Goal: Task Accomplishment & Management: Complete application form

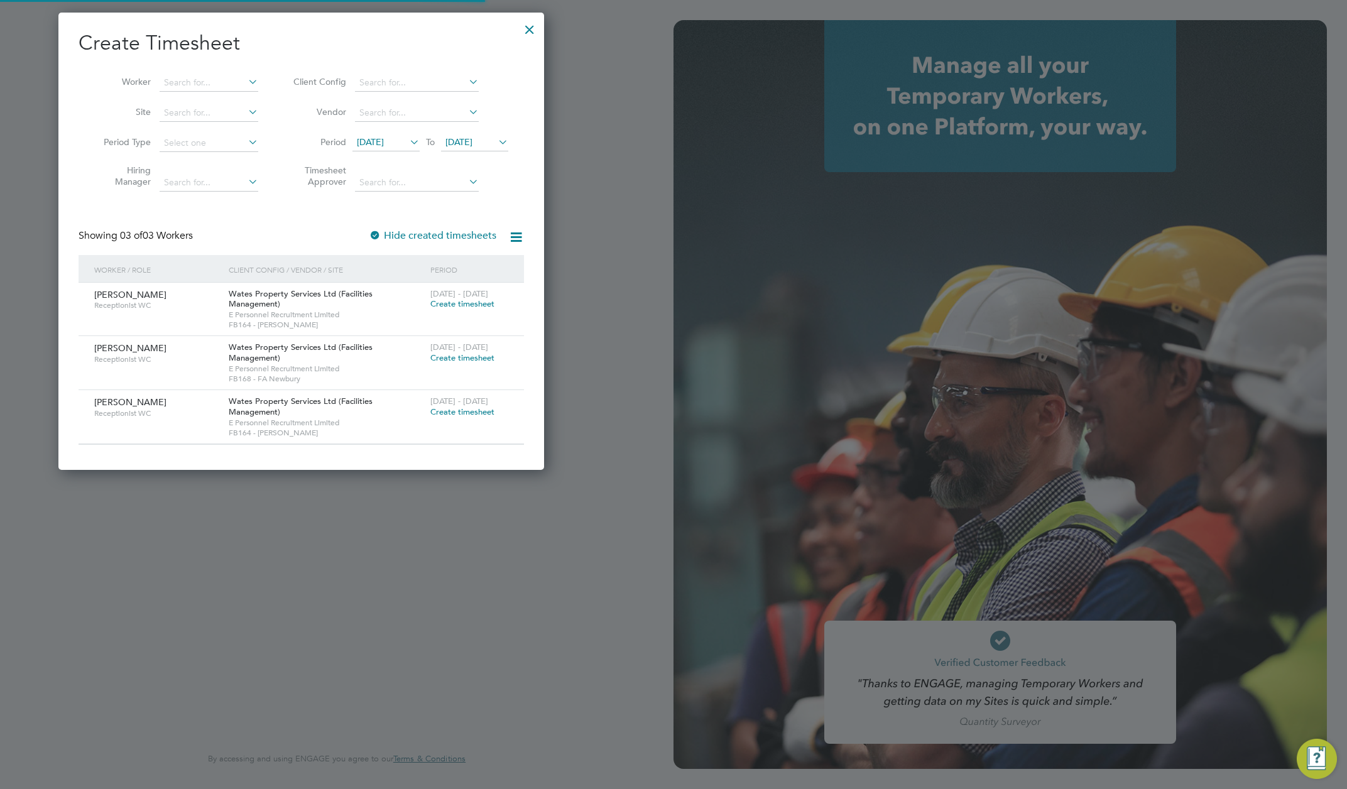
scroll to position [471, 486]
type input "rachel@e-personnel.co.uk"
click at [525, 26] on div at bounding box center [529, 26] width 23 height 23
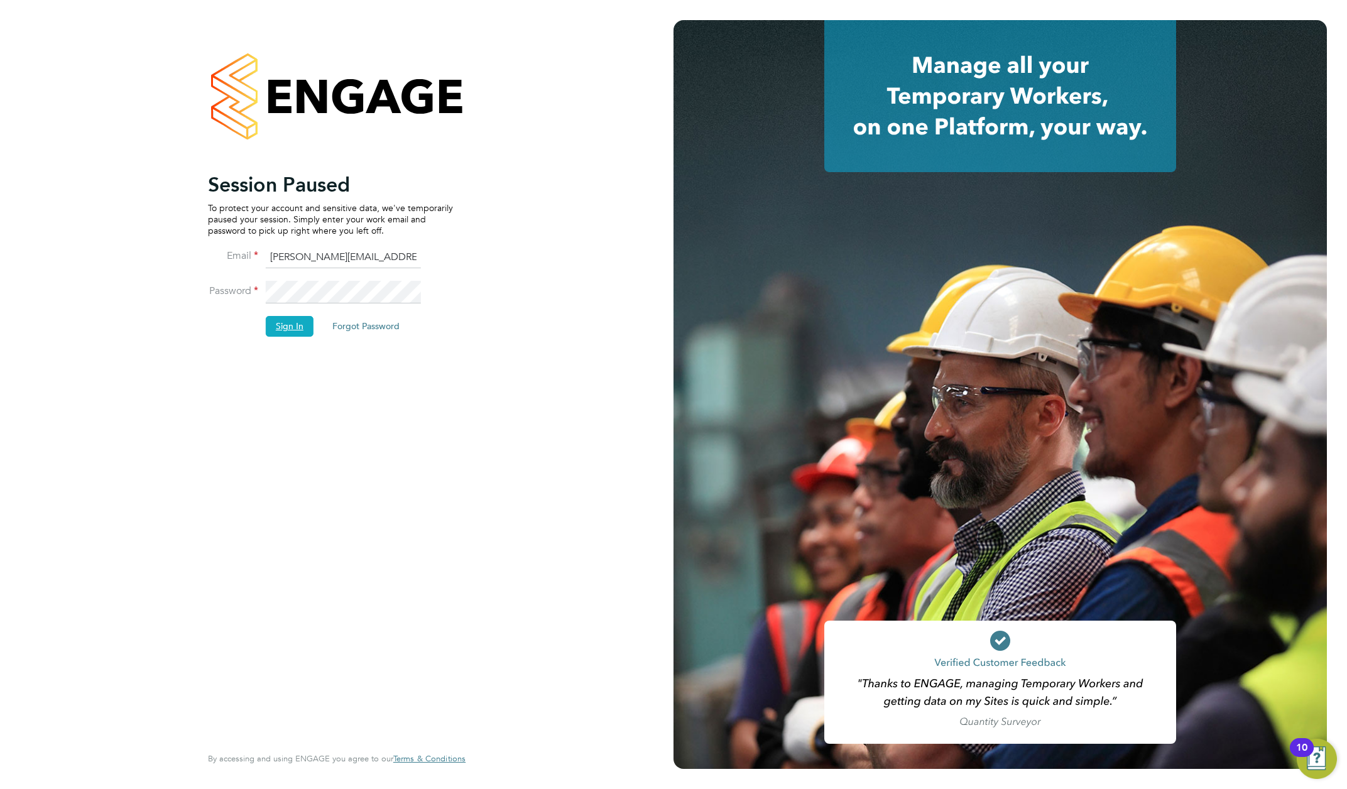
click at [287, 328] on button "Sign In" at bounding box center [290, 326] width 48 height 20
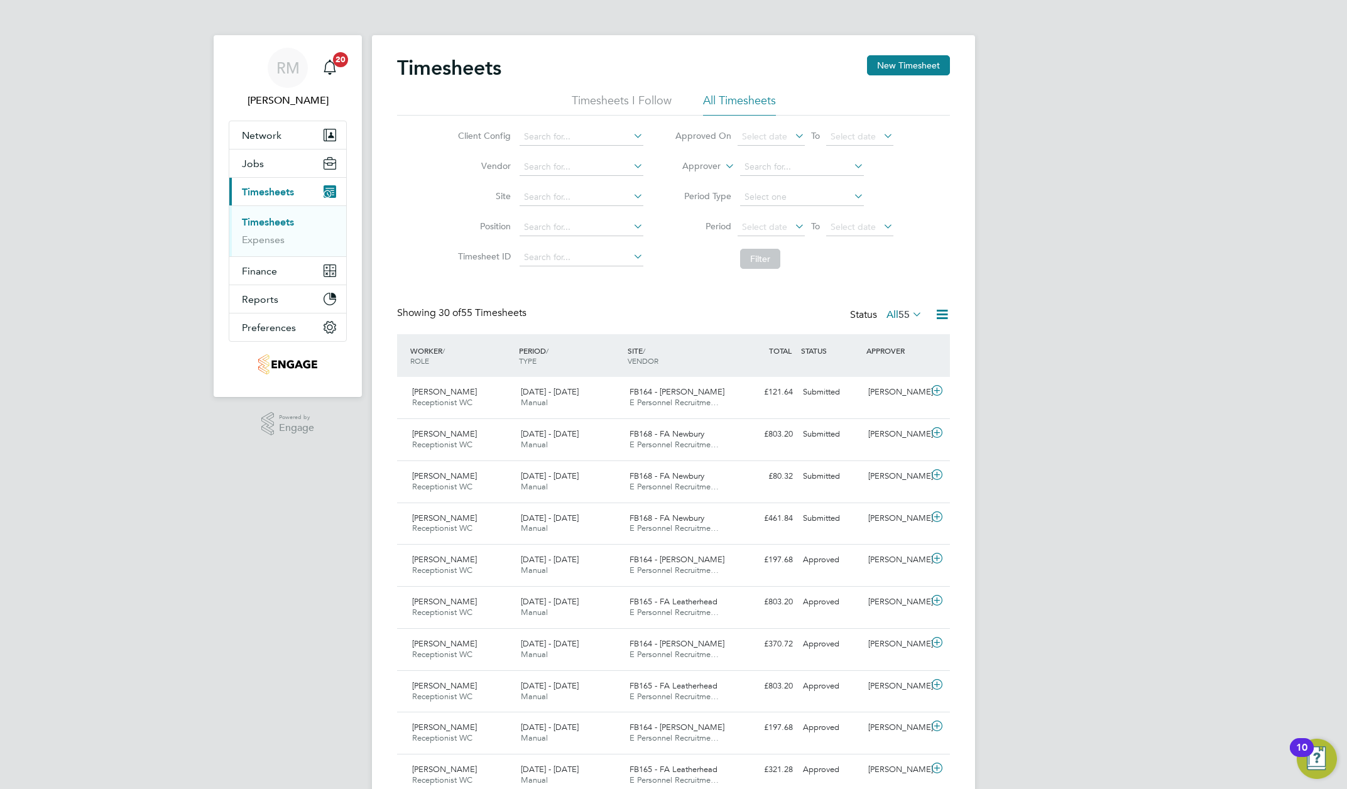
click at [269, 221] on link "Timesheets" at bounding box center [268, 222] width 52 height 12
click at [900, 62] on button "New Timesheet" at bounding box center [908, 65] width 83 height 20
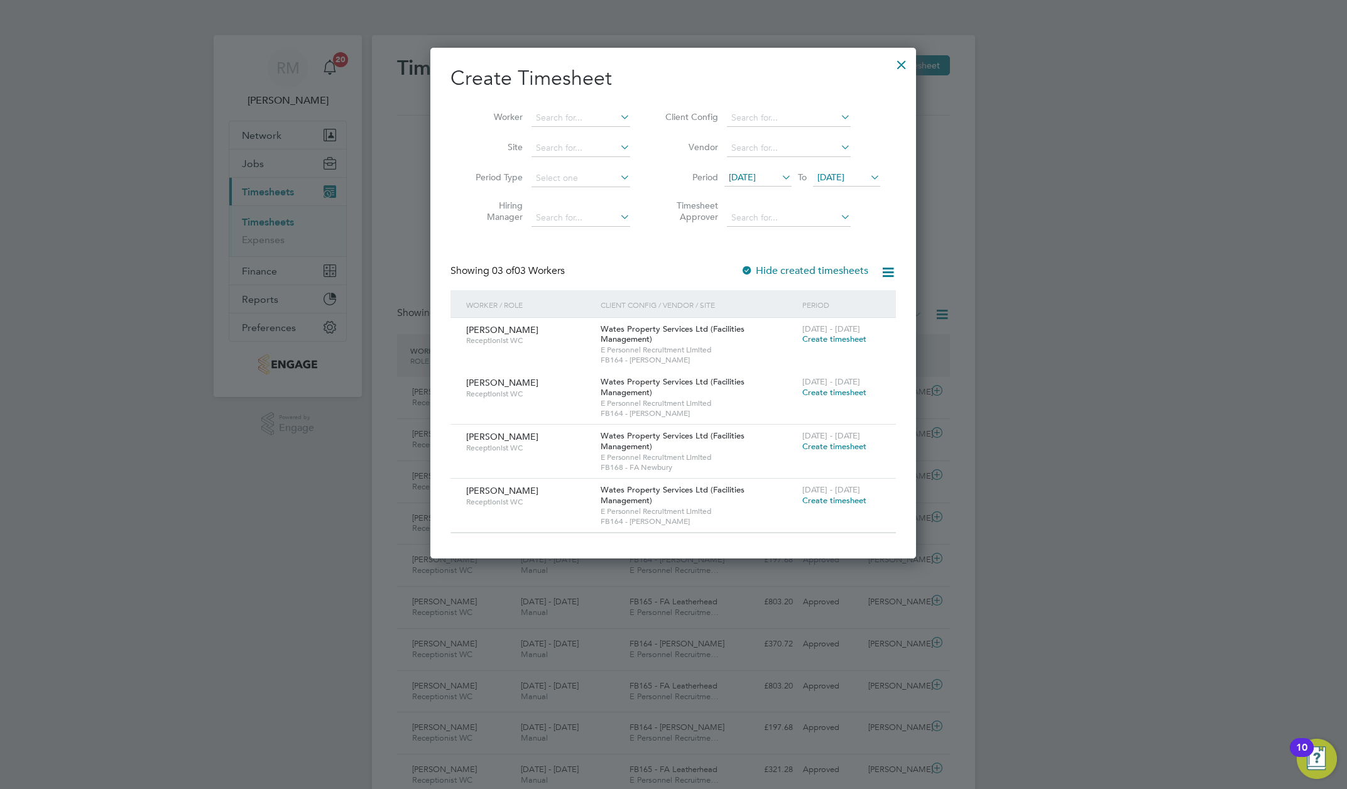
click at [779, 185] on icon at bounding box center [779, 177] width 0 height 18
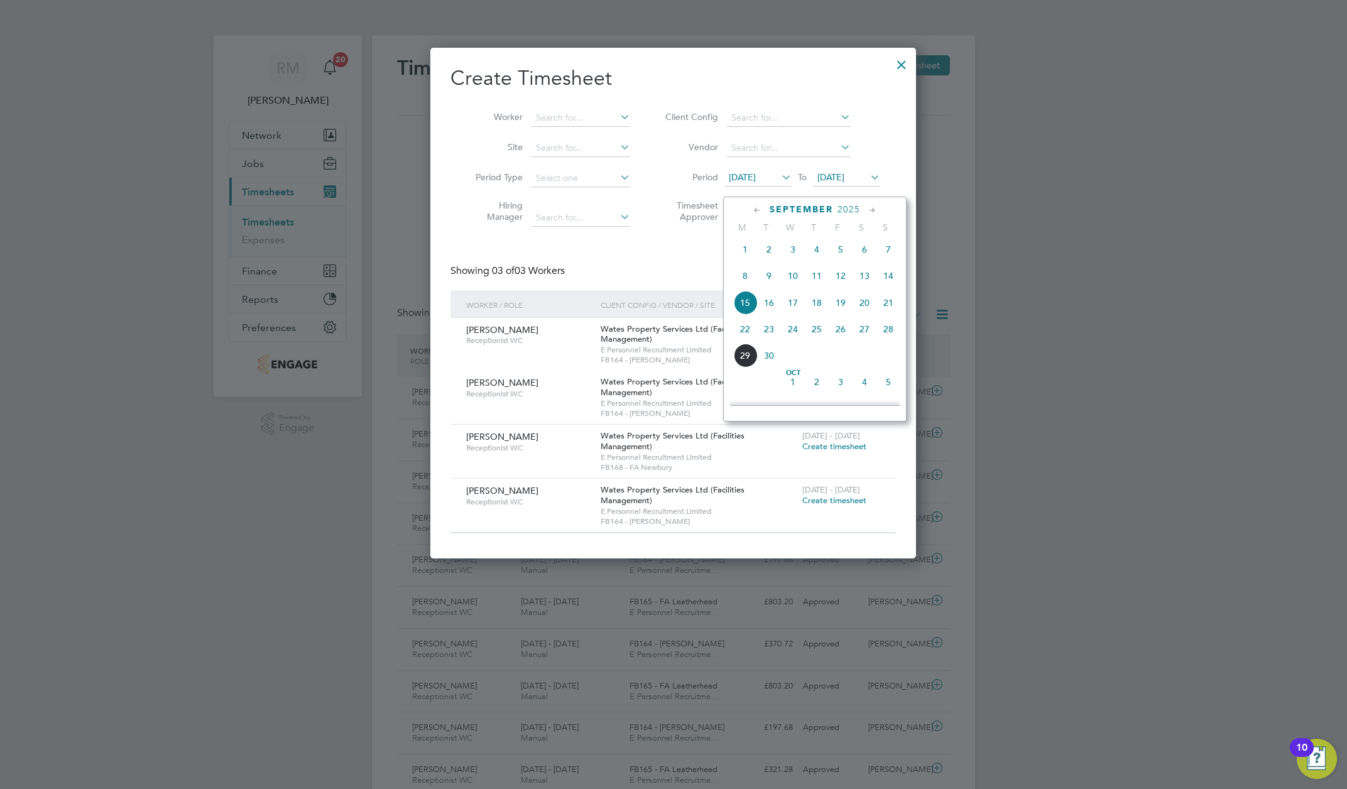
click at [841, 309] on span "19" at bounding box center [841, 303] width 24 height 24
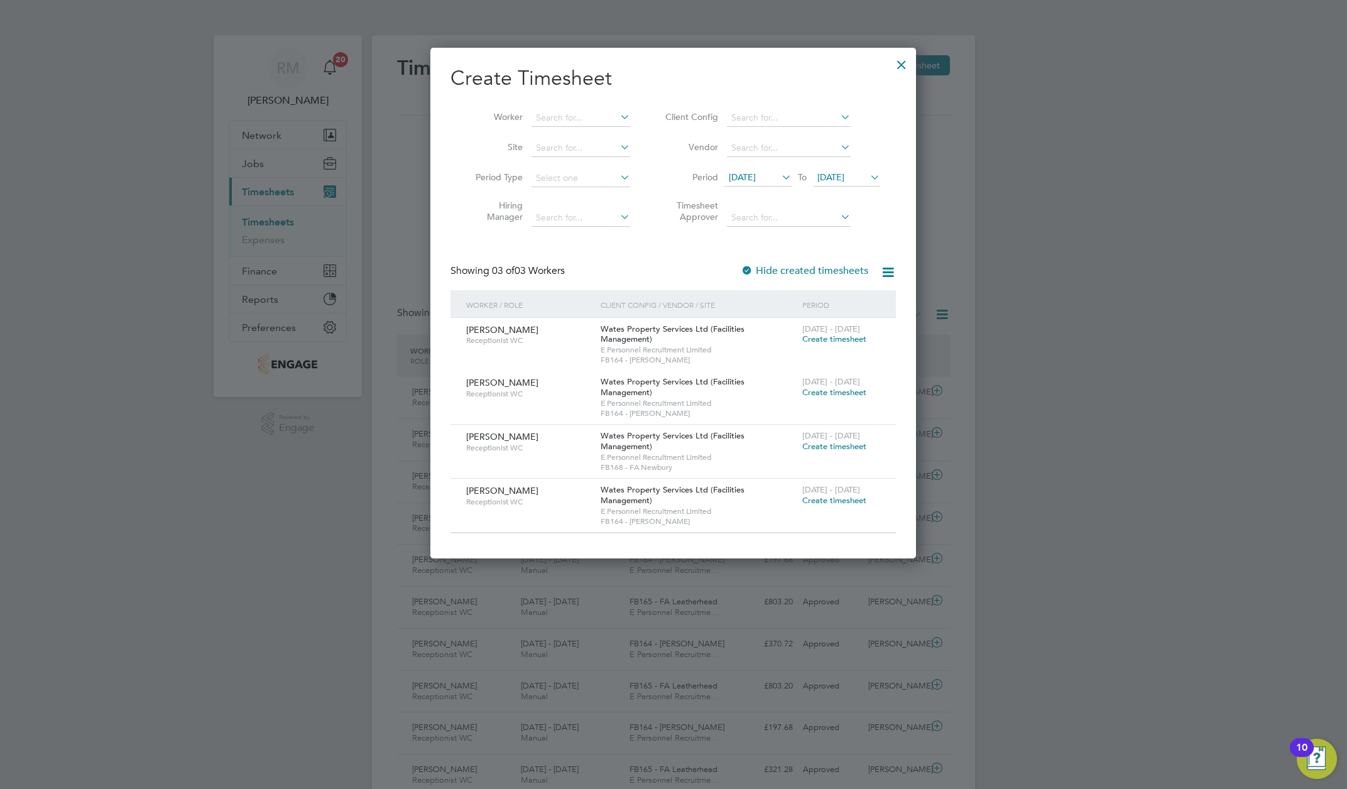
click at [868, 184] on icon at bounding box center [868, 177] width 0 height 18
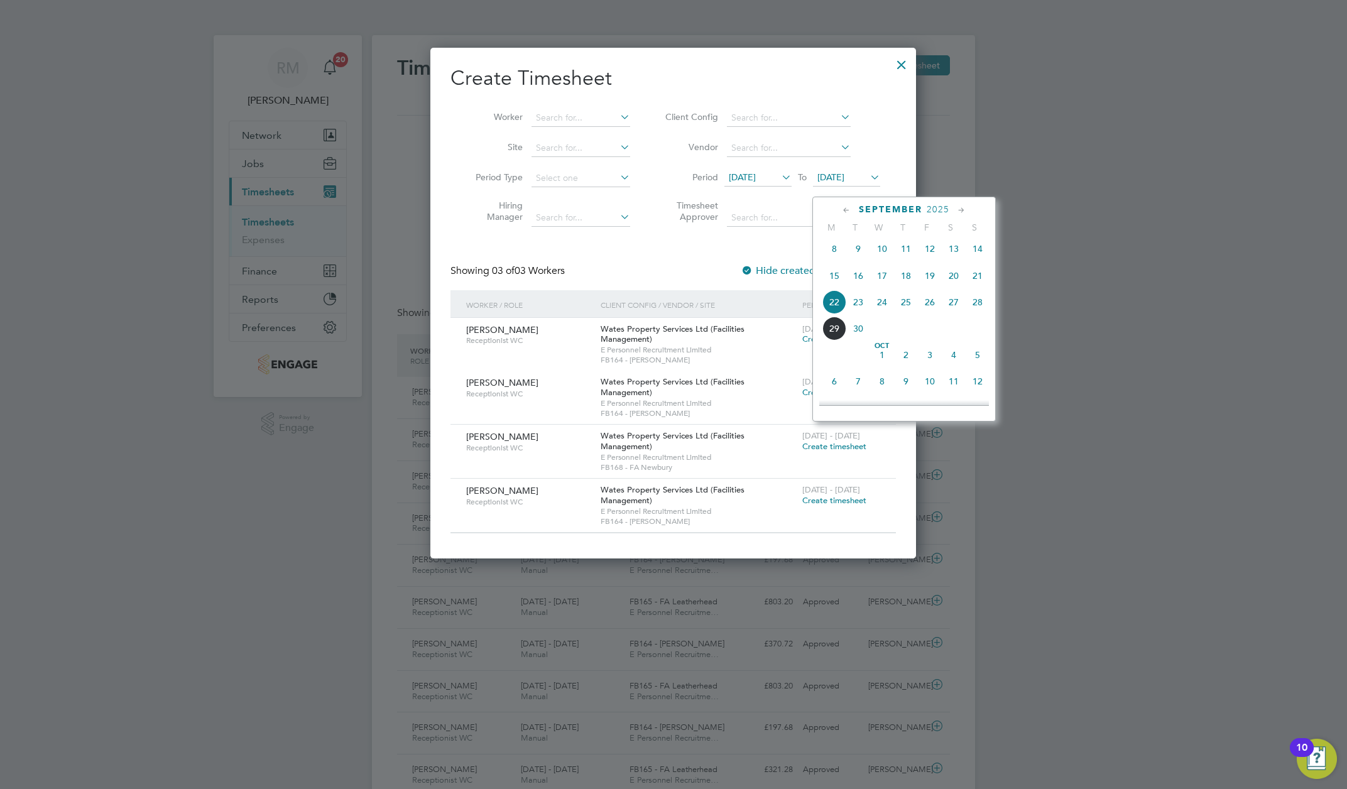
click at [928, 310] on span "26" at bounding box center [930, 302] width 24 height 24
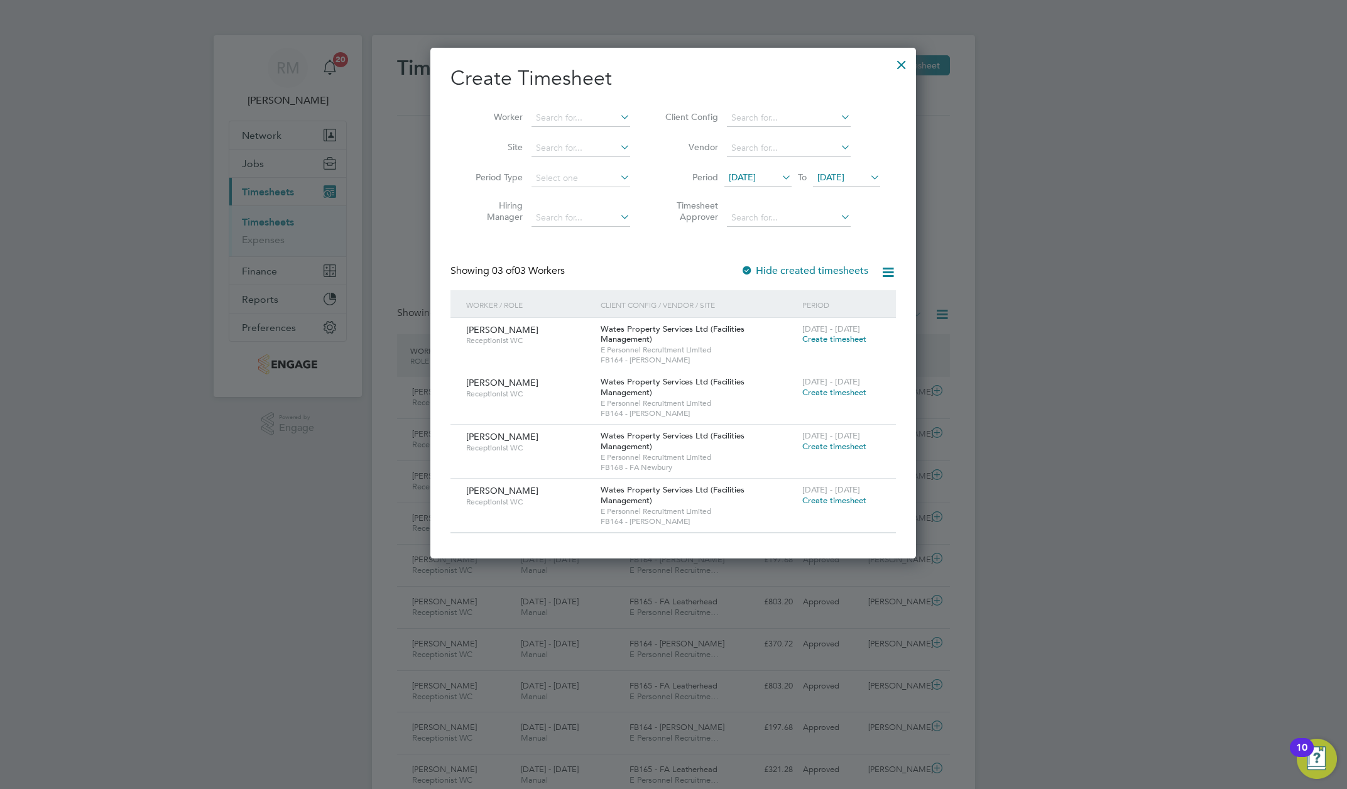
click at [779, 184] on icon at bounding box center [779, 177] width 0 height 18
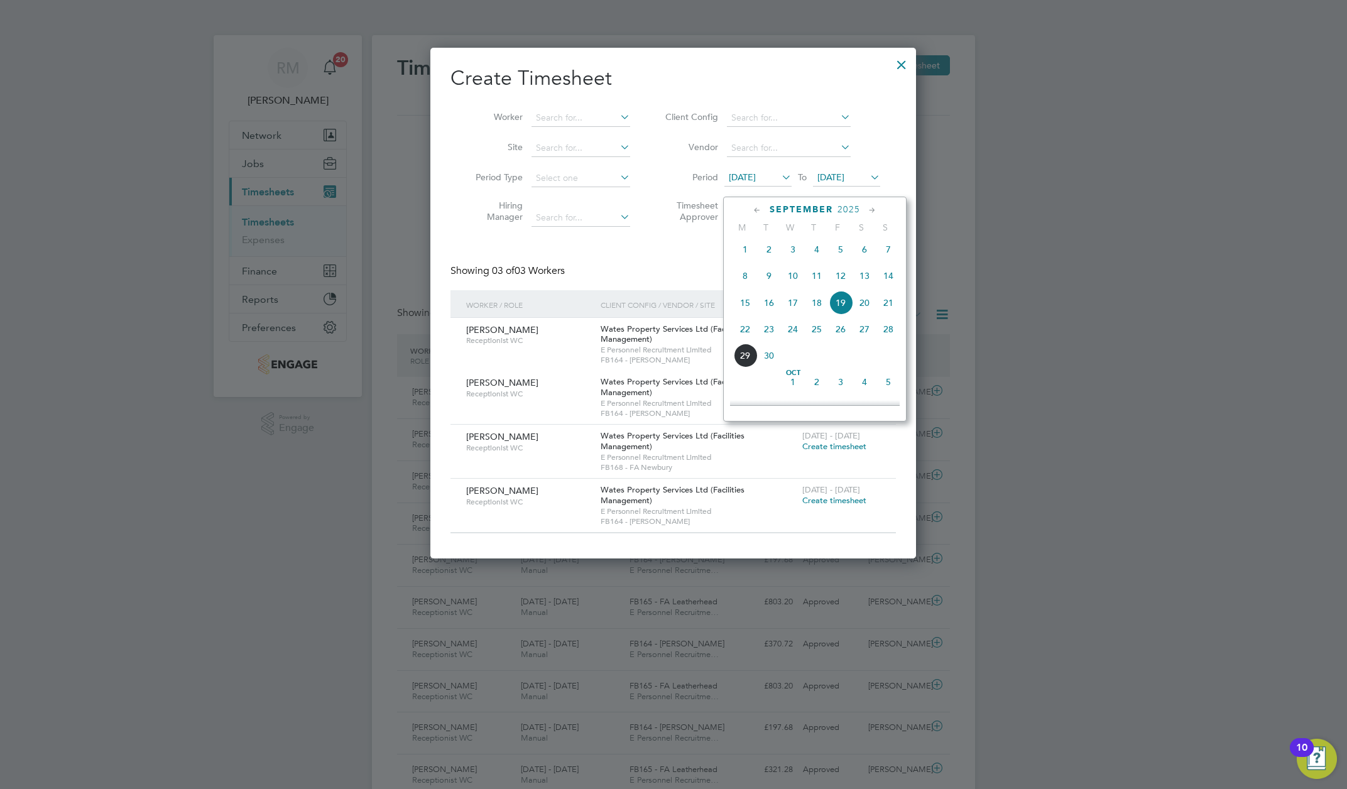
click at [858, 308] on span "20" at bounding box center [864, 303] width 24 height 24
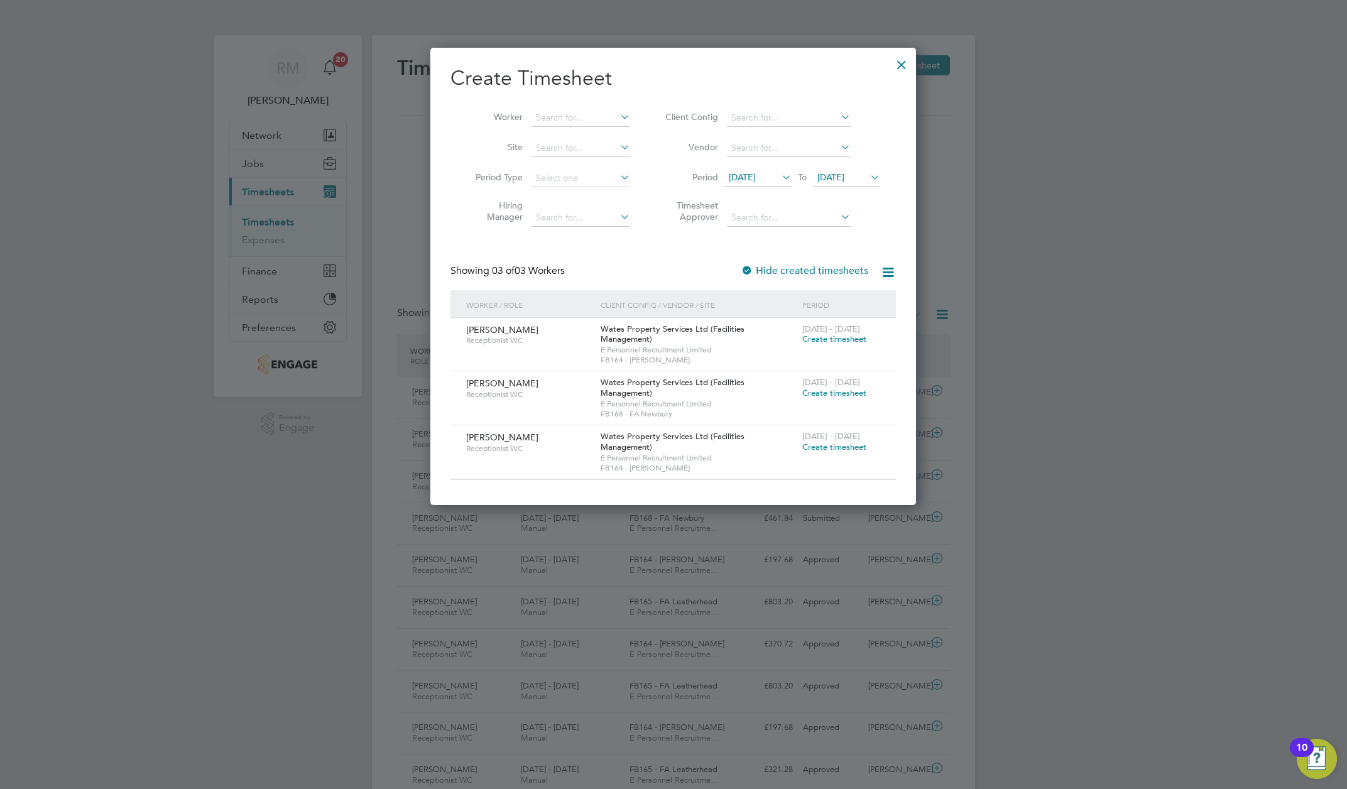
click at [903, 63] on div at bounding box center [901, 61] width 23 height 23
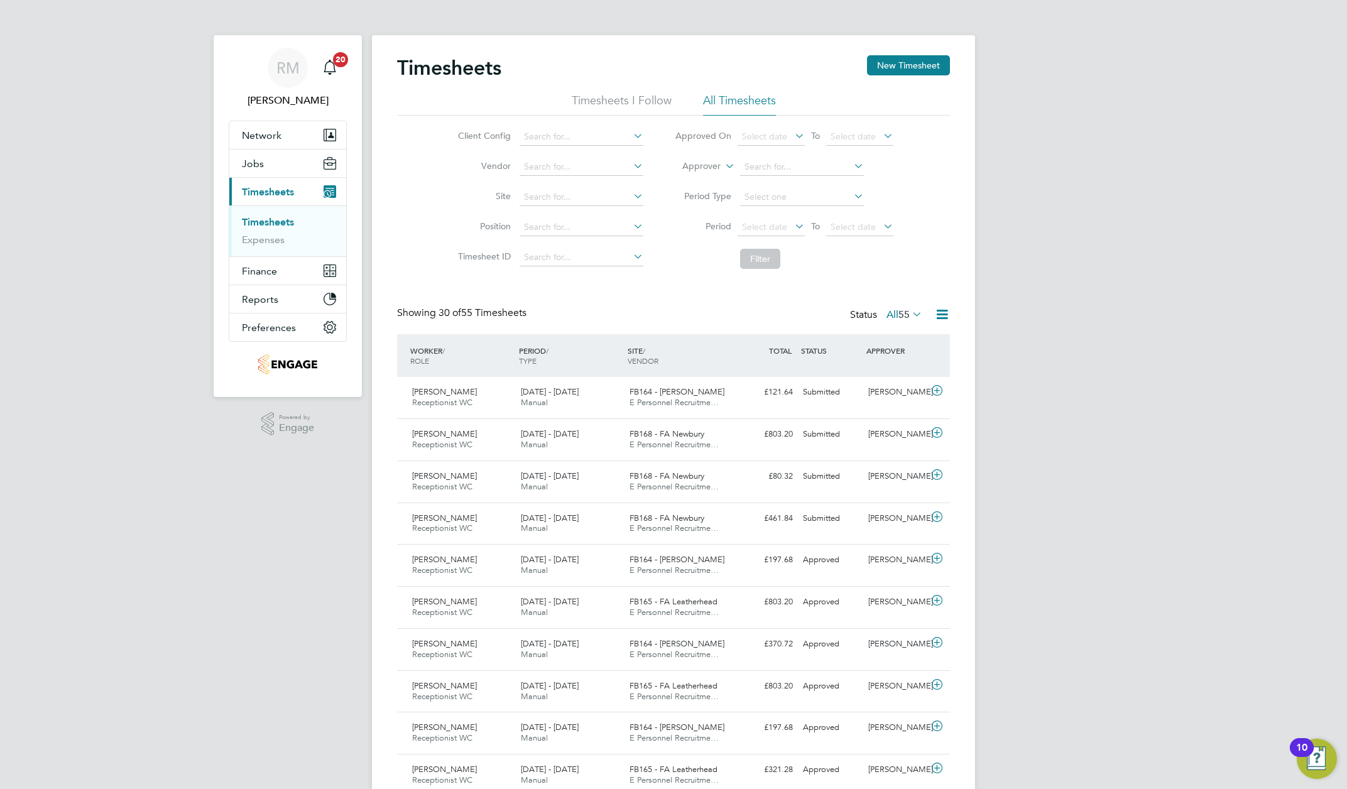
scroll to position [31, 109]
click at [259, 131] on span "Network" at bounding box center [262, 135] width 40 height 12
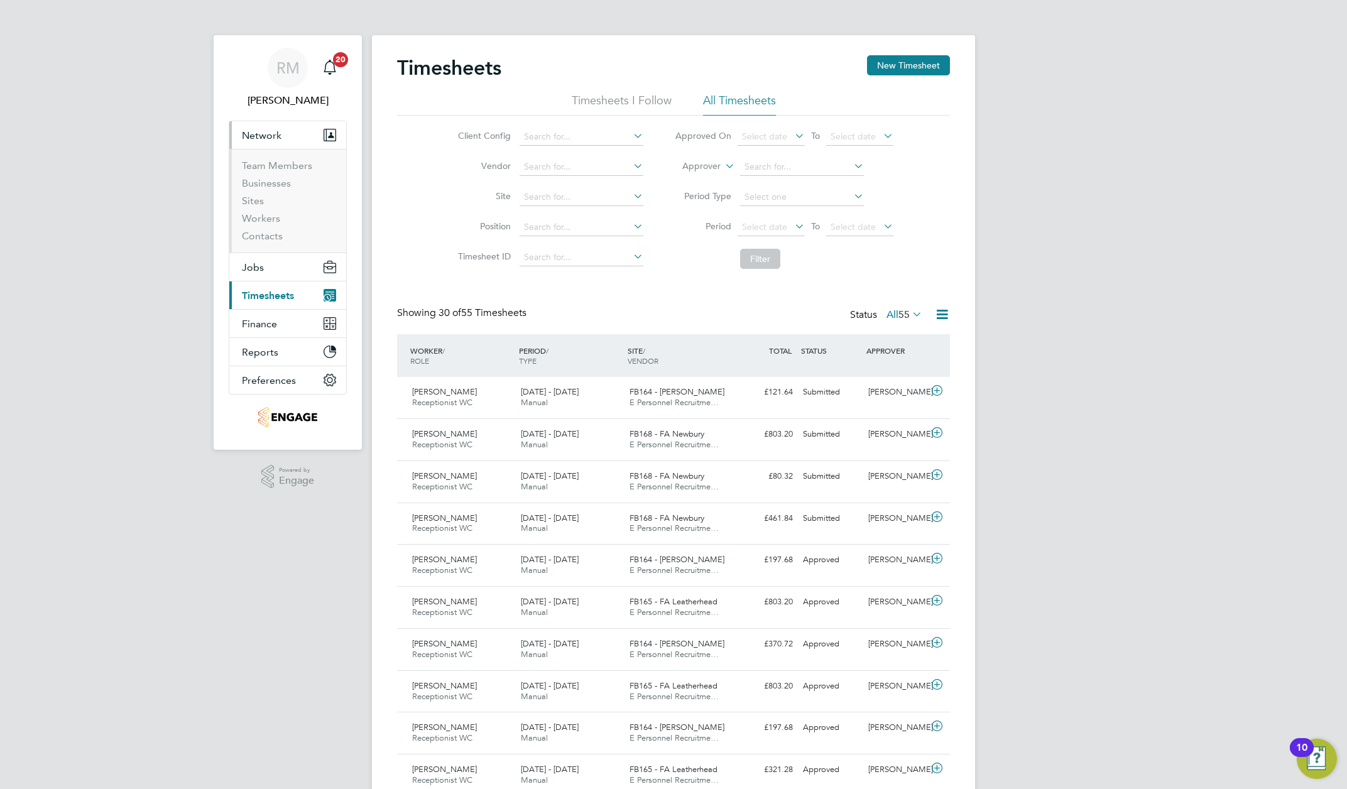
click at [267, 212] on li "Sites" at bounding box center [289, 204] width 94 height 18
click at [264, 217] on link "Workers" at bounding box center [261, 218] width 38 height 12
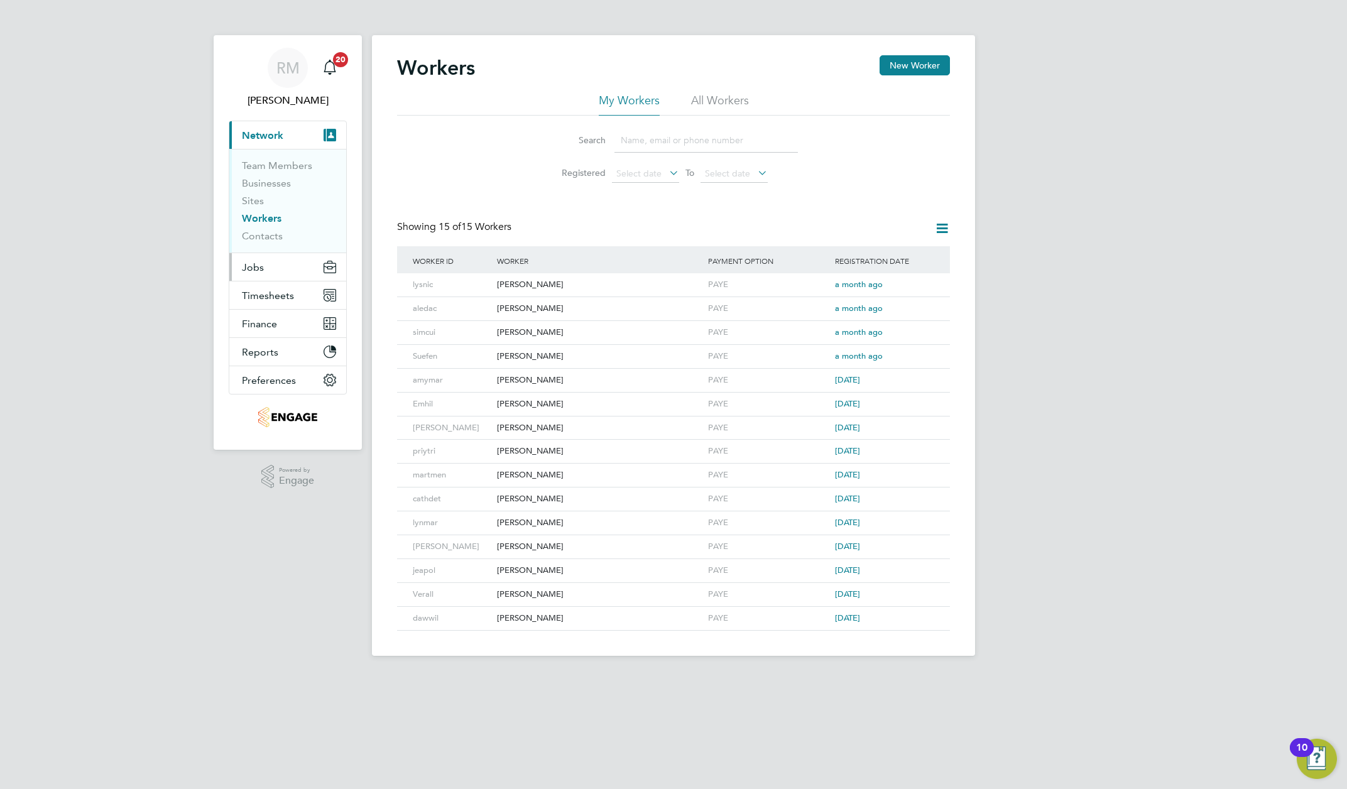
click at [257, 264] on span "Jobs" at bounding box center [253, 267] width 22 height 12
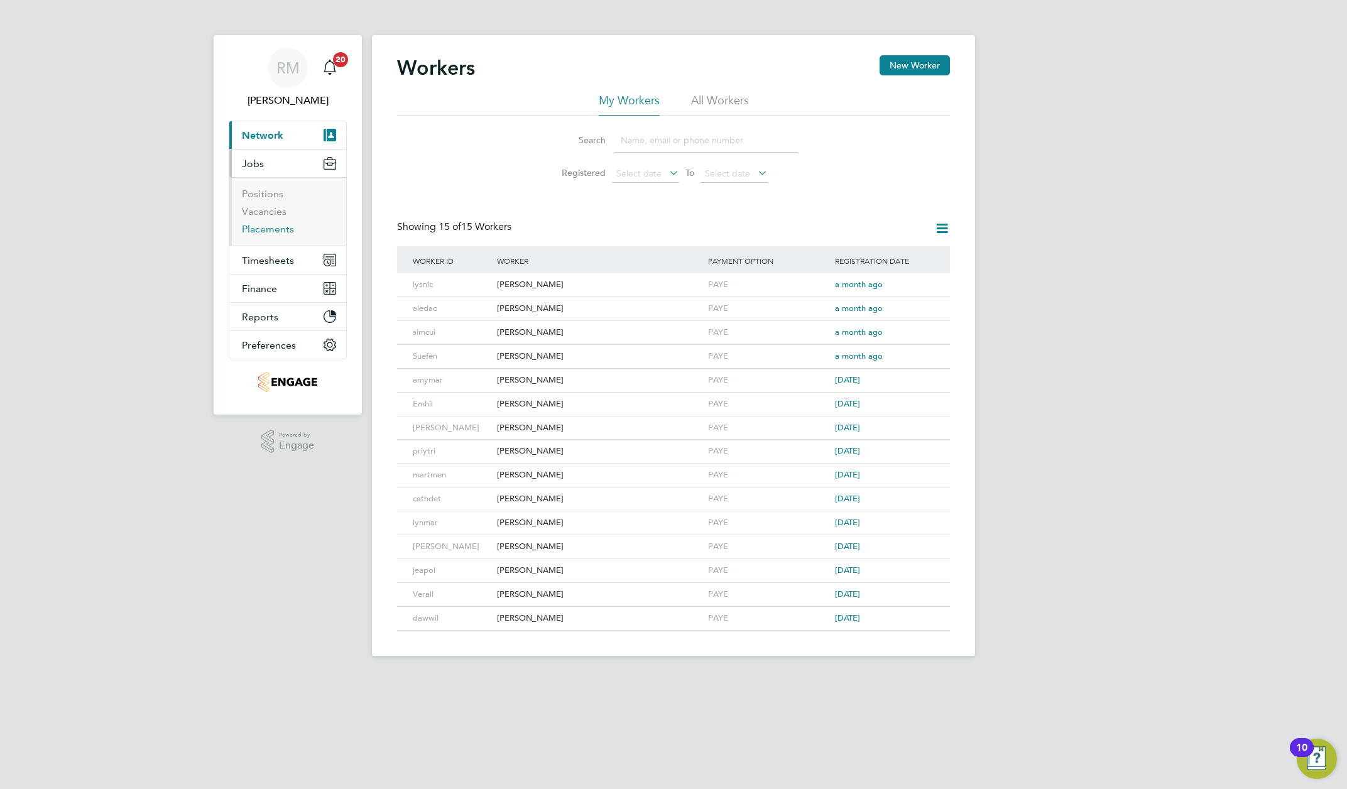
click at [263, 232] on link "Placements" at bounding box center [268, 229] width 52 height 12
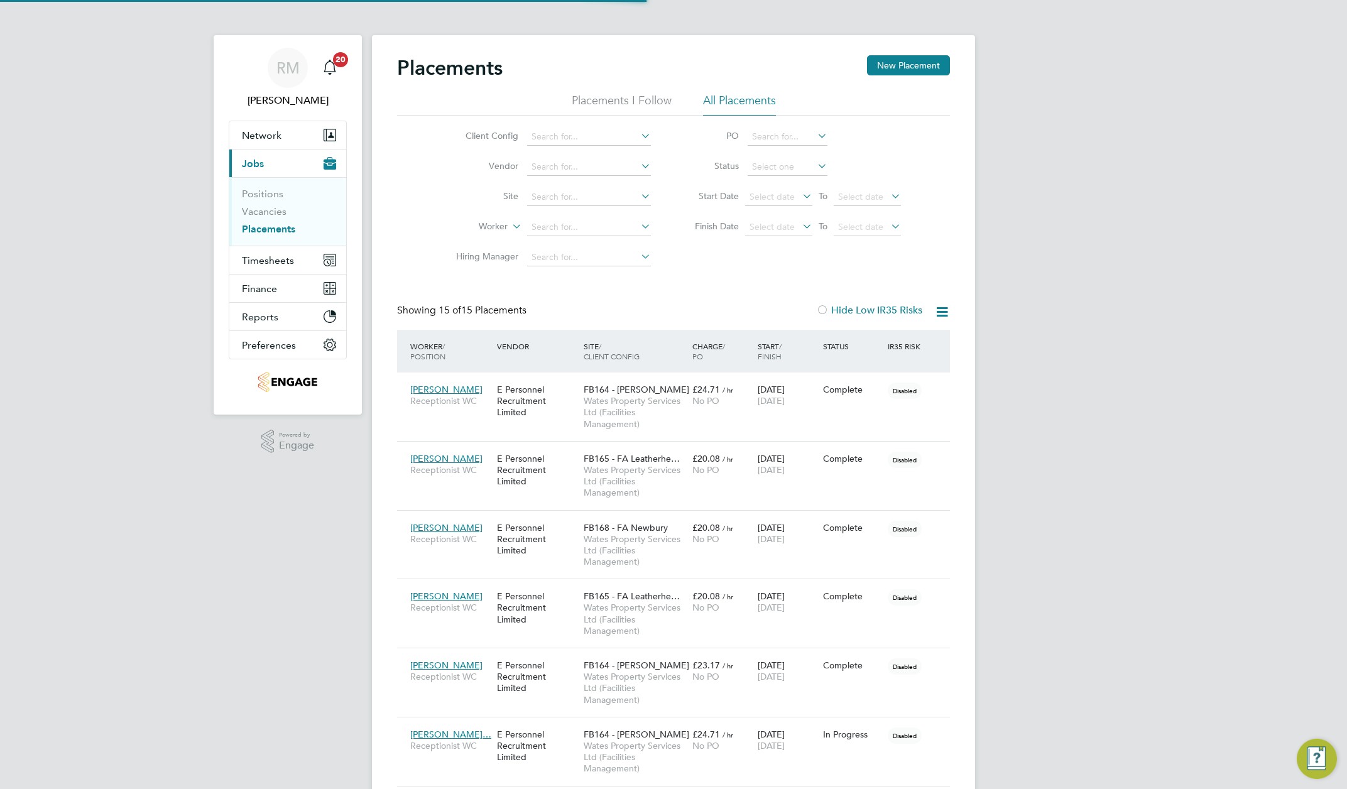
scroll to position [36, 88]
